Goal: Navigation & Orientation: Find specific page/section

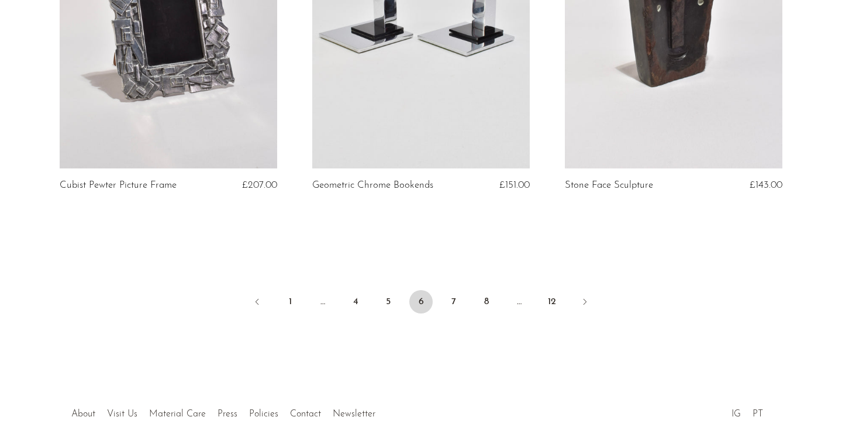
scroll to position [4213, 0]
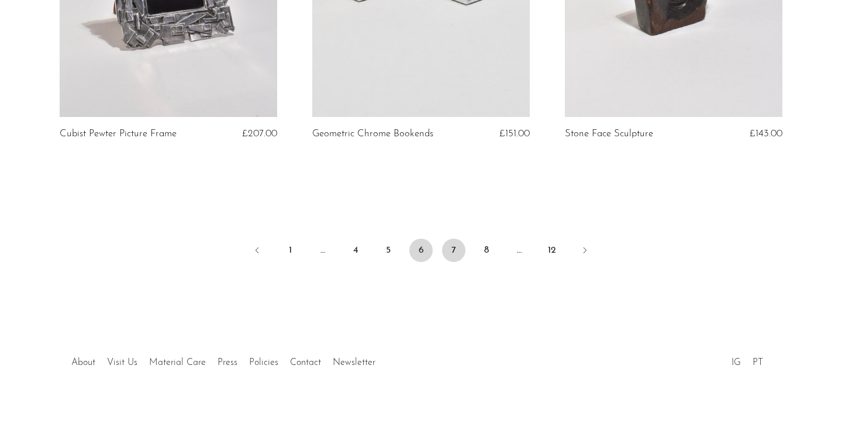
click at [454, 248] on link "7" at bounding box center [453, 250] width 23 height 23
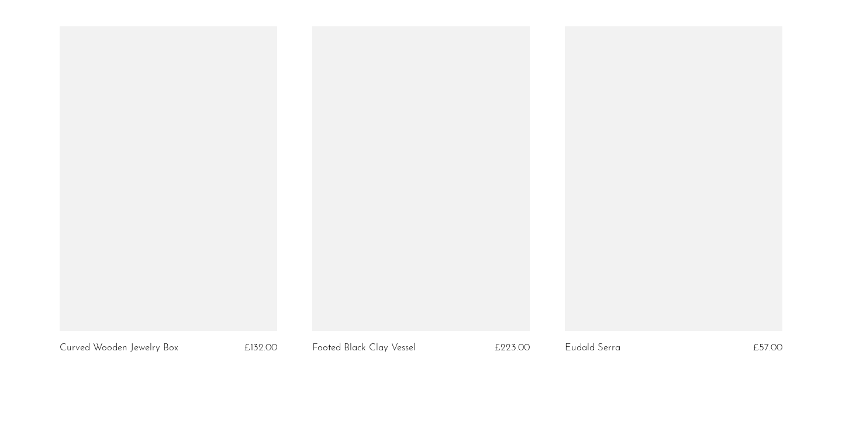
scroll to position [4213, 0]
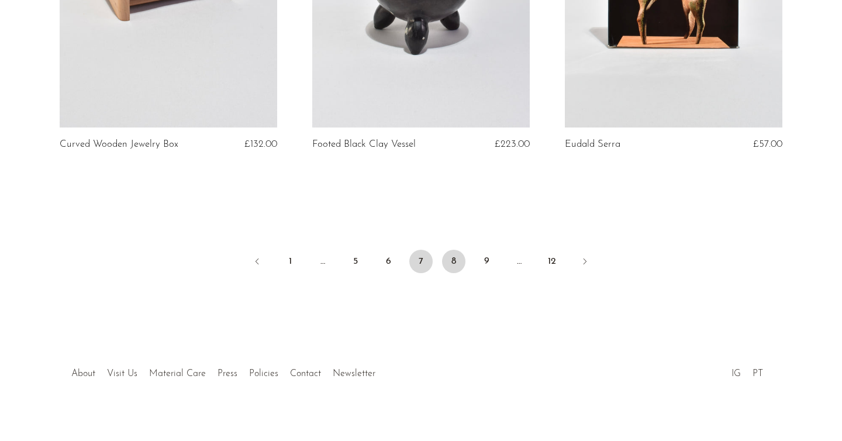
click at [452, 253] on link "8" at bounding box center [453, 261] width 23 height 23
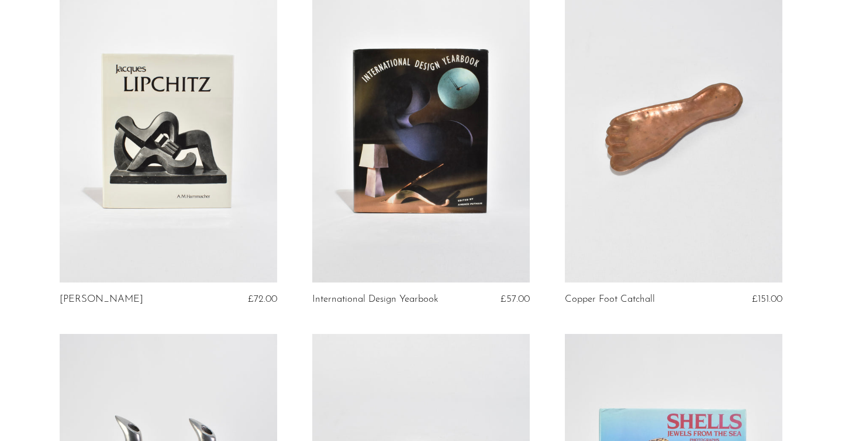
scroll to position [1922, 0]
